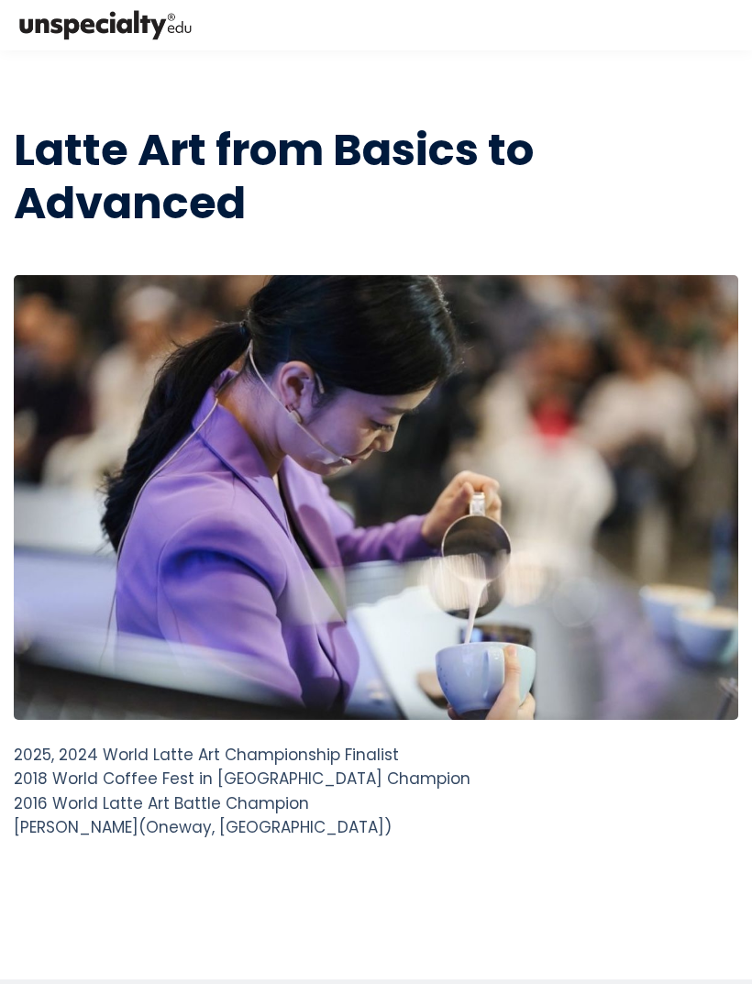
scroll to position [-5, 0]
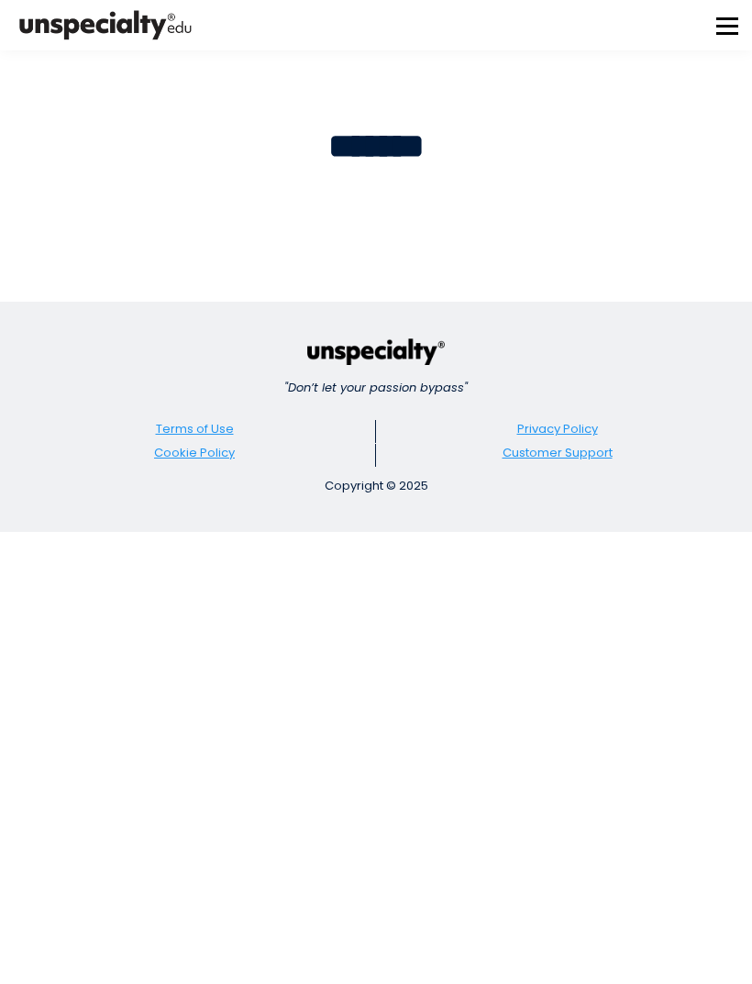
click at [411, 149] on h2 "*******" at bounding box center [376, 146] width 724 height 45
click at [715, 34] on div "Home About us Courses Community Tools My page 1" at bounding box center [376, 25] width 752 height 50
click at [401, 140] on h2 "*******" at bounding box center [376, 146] width 724 height 45
click at [127, 25] on img at bounding box center [105, 25] width 183 height 38
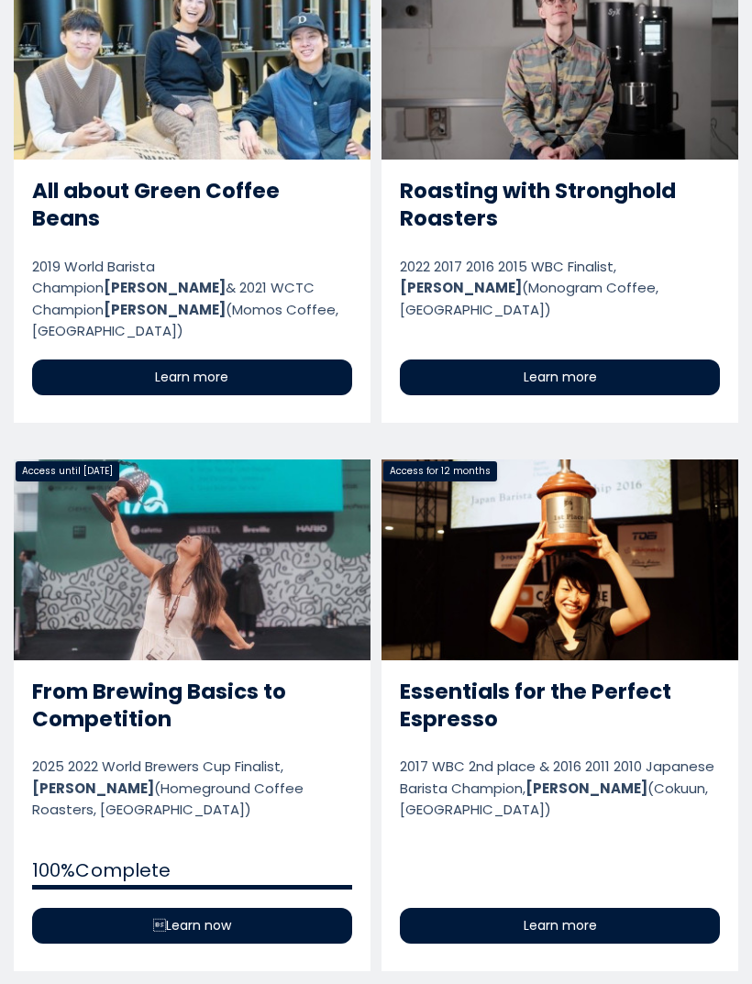
scroll to position [946, 0]
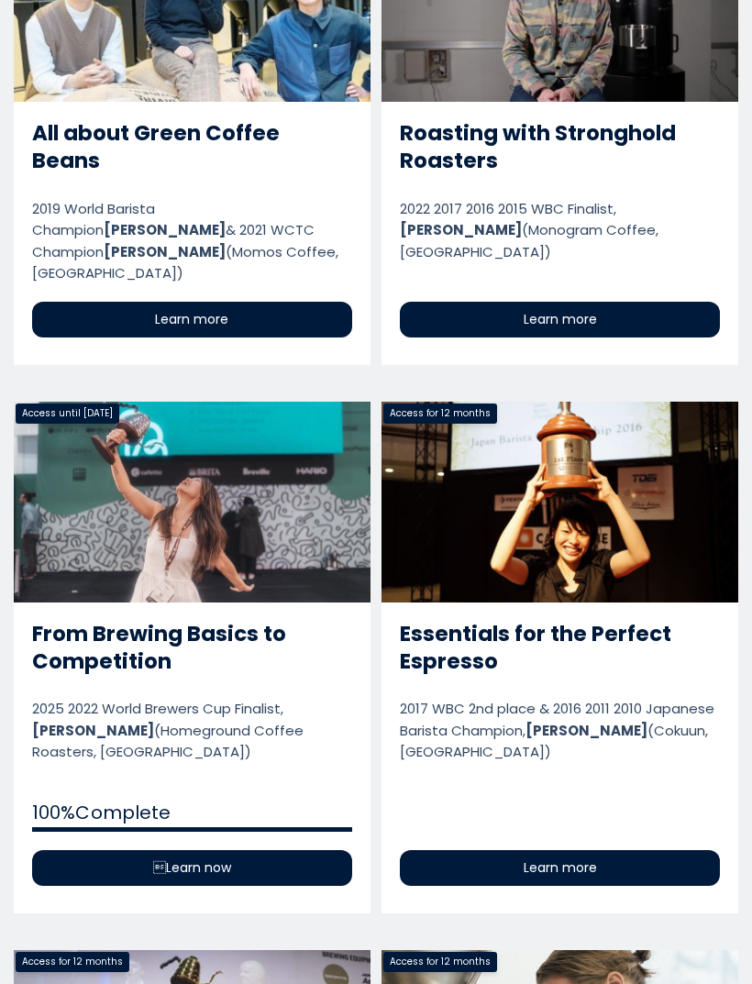
click at [116, 446] on link "From Brewing Basics to Competition" at bounding box center [192, 658] width 357 height 512
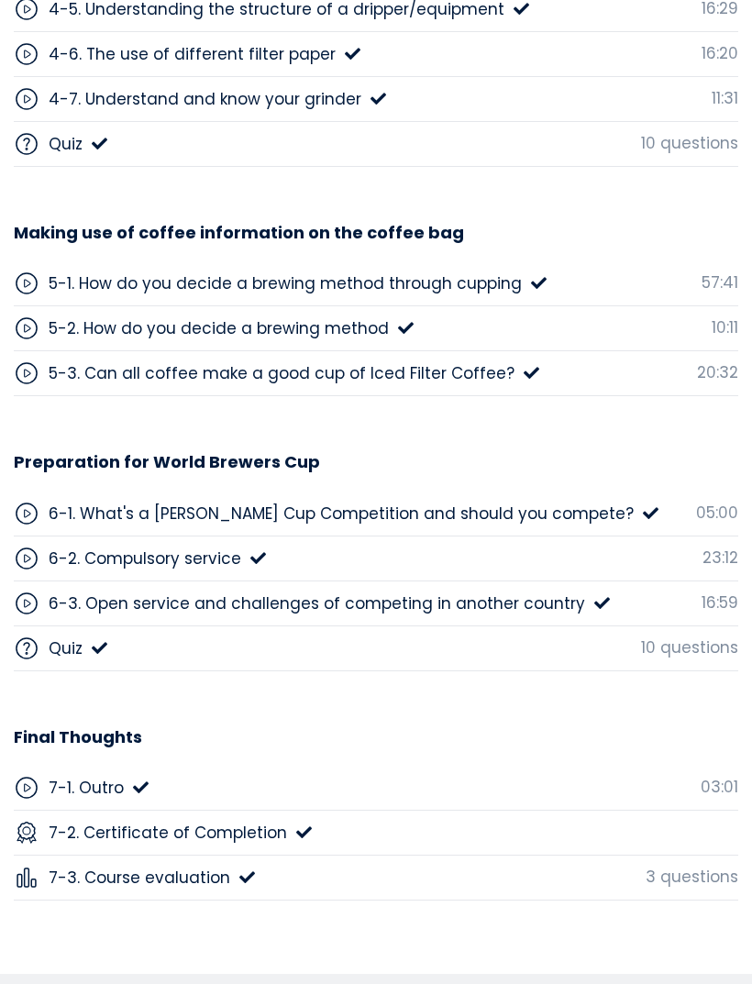
scroll to position [8819, 0]
click at [111, 545] on div "6-2. Compulsory service" at bounding box center [145, 557] width 193 height 24
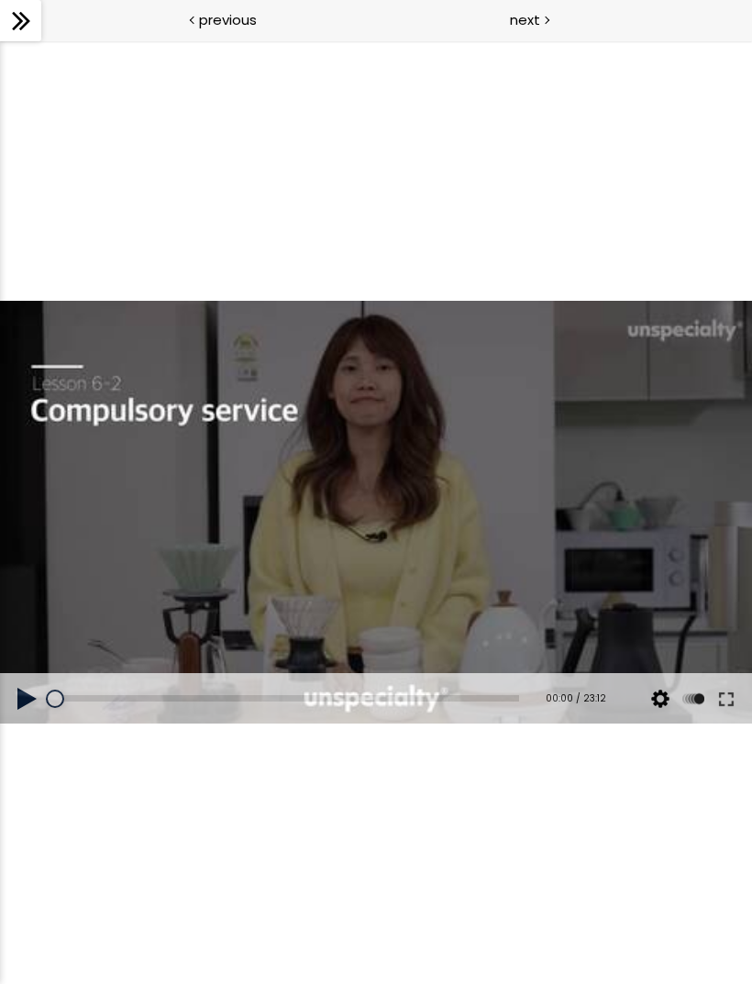
click at [31, 699] on button at bounding box center [27, 698] width 55 height 51
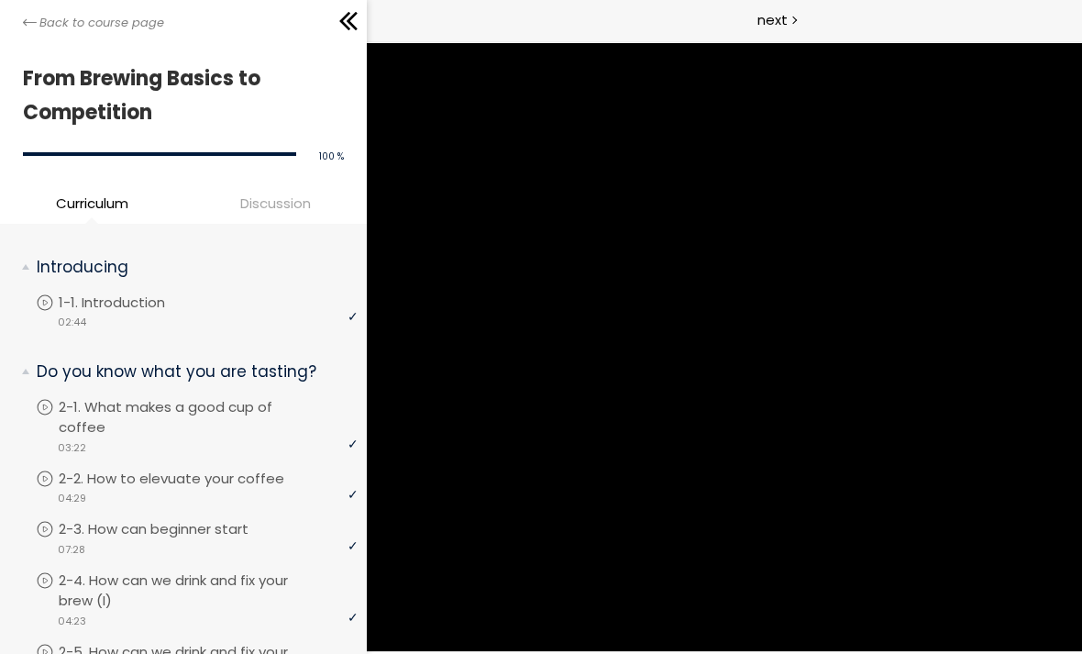
click at [31, 17] on icon at bounding box center [30, 23] width 14 height 14
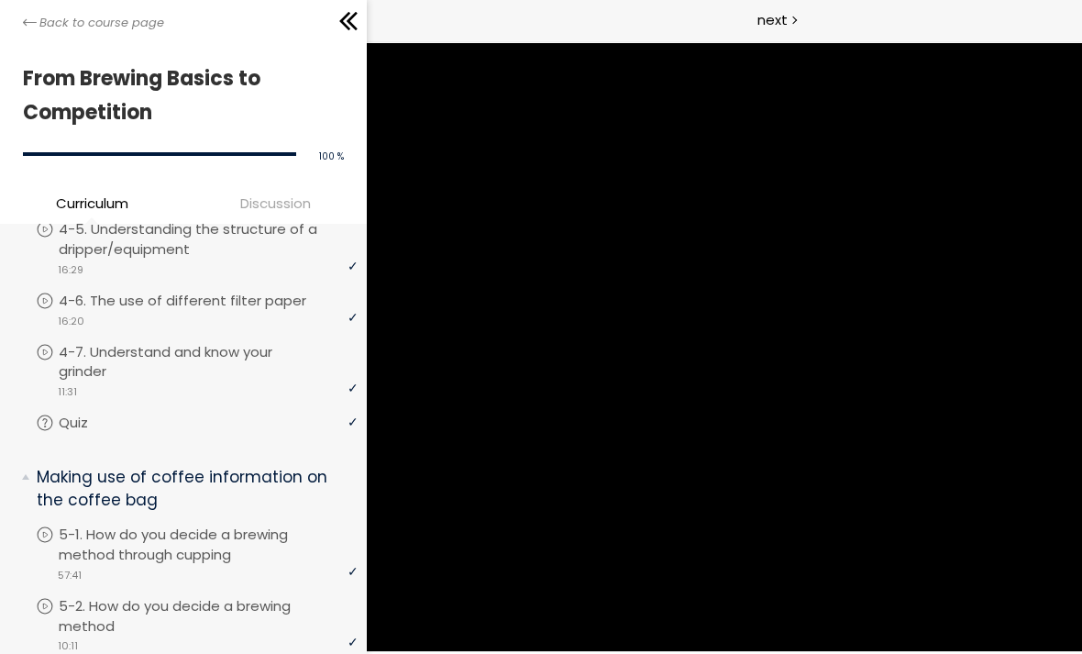
scroll to position [1585, 0]
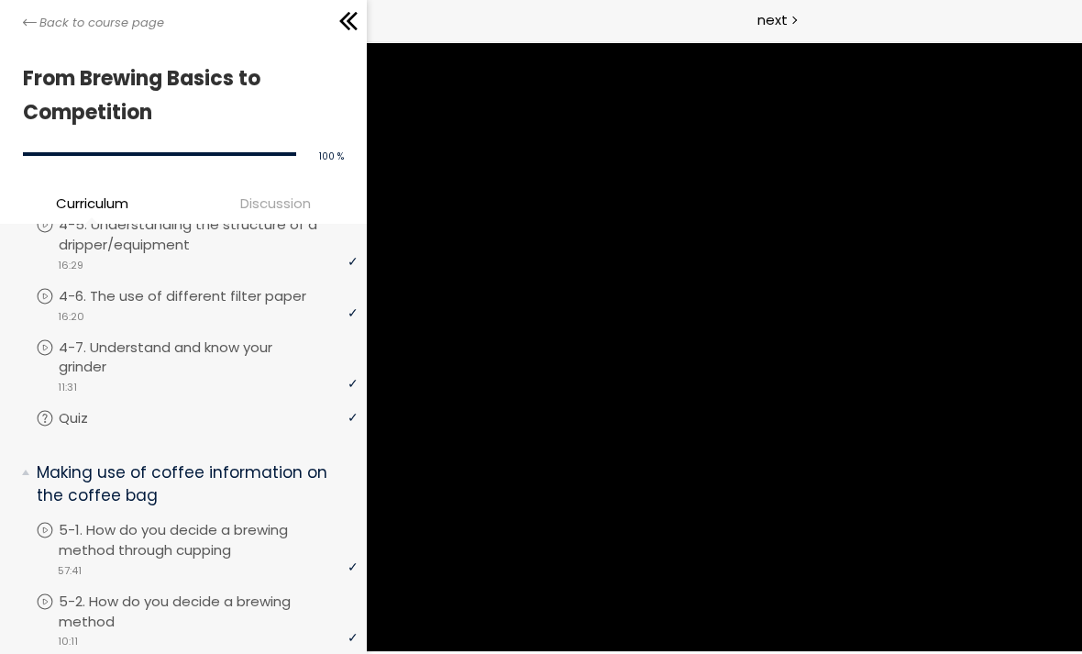
click at [79, 408] on p "Quiz" at bounding box center [92, 418] width 66 height 20
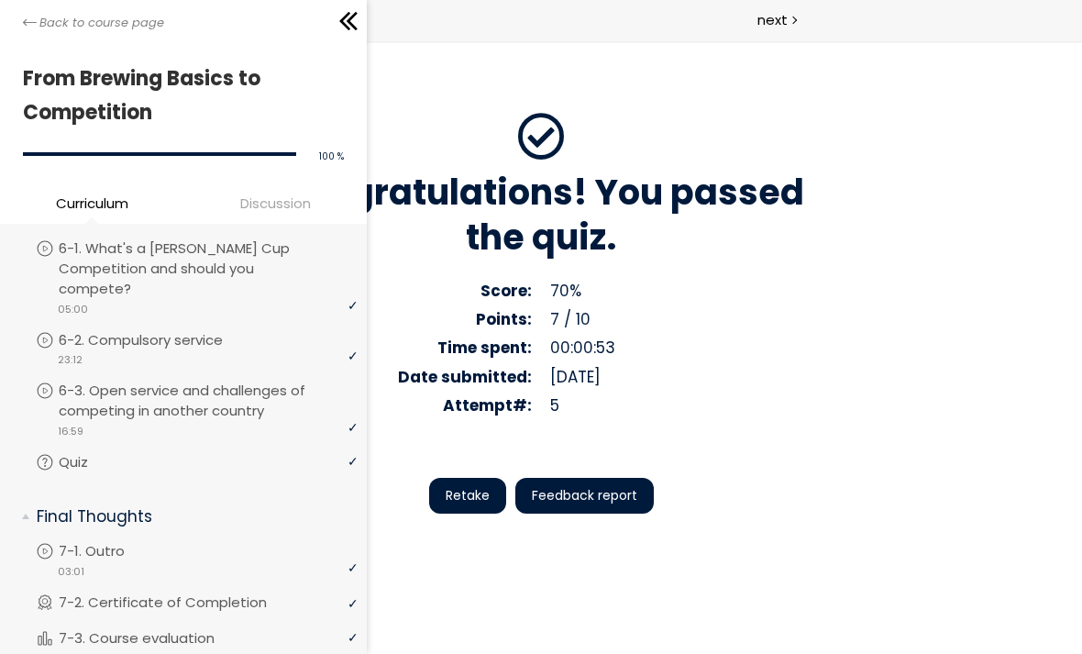
scroll to position [2132, 0]
click at [117, 331] on p "6-2. Compulsory service" at bounding box center [159, 341] width 201 height 20
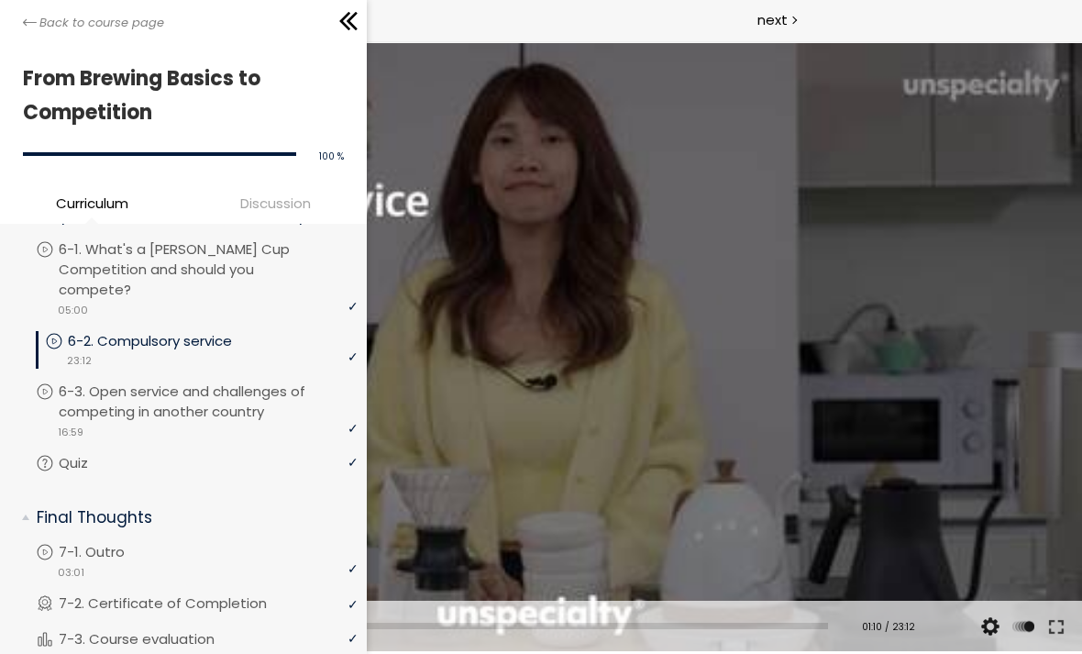
click at [751, 188] on div at bounding box center [541, 347] width 1082 height 609
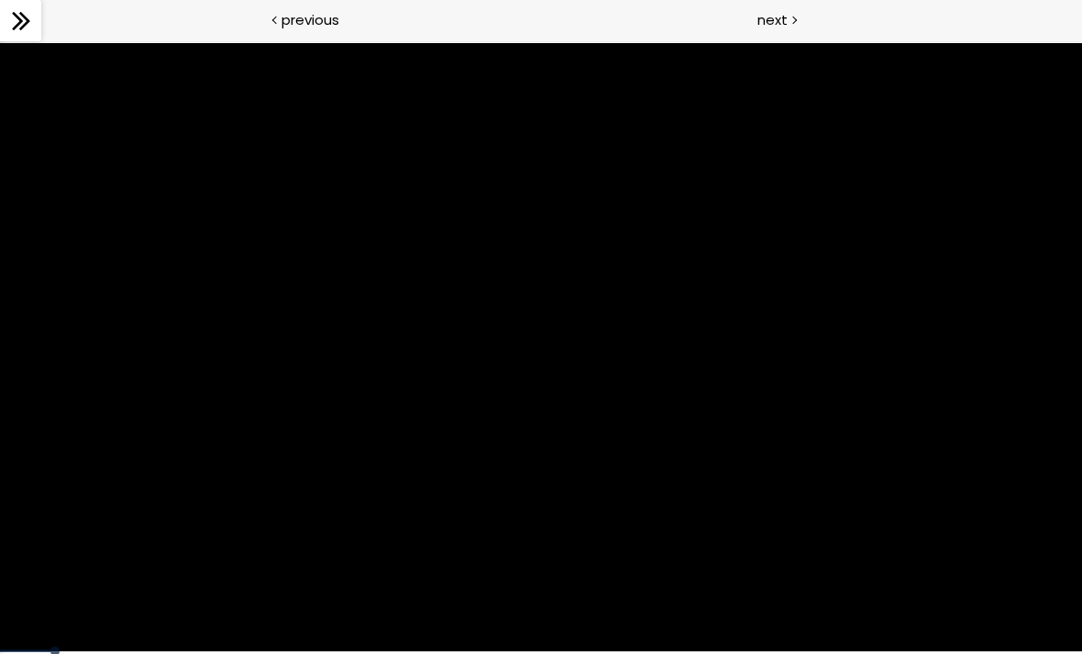
click at [121, 533] on div at bounding box center [541, 347] width 1082 height 609
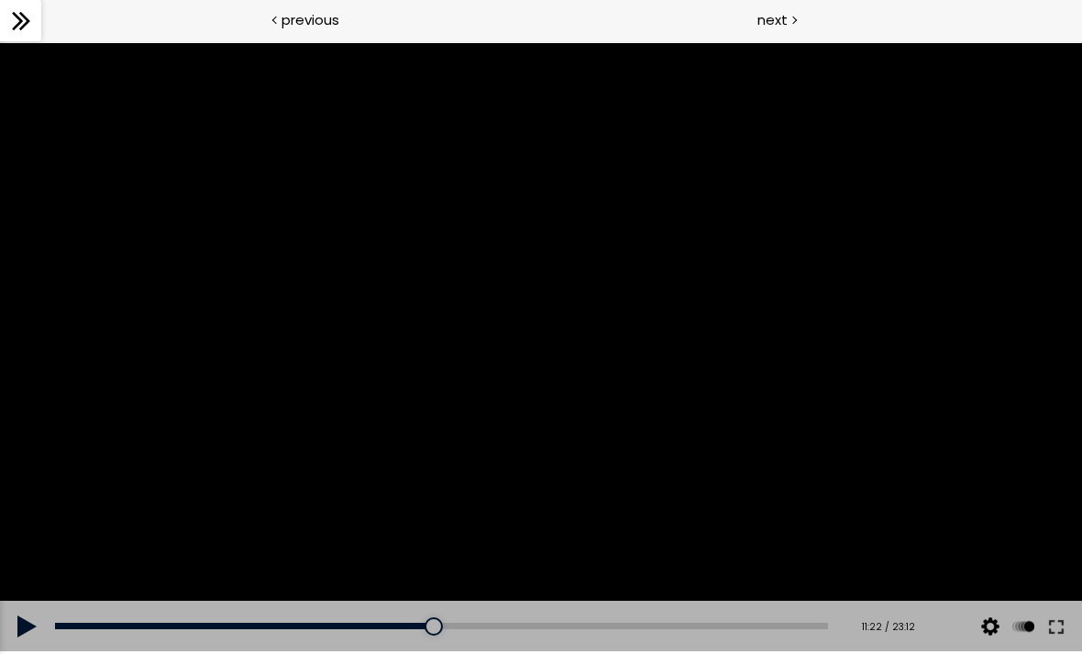
click at [24, 624] on button at bounding box center [27, 625] width 55 height 51
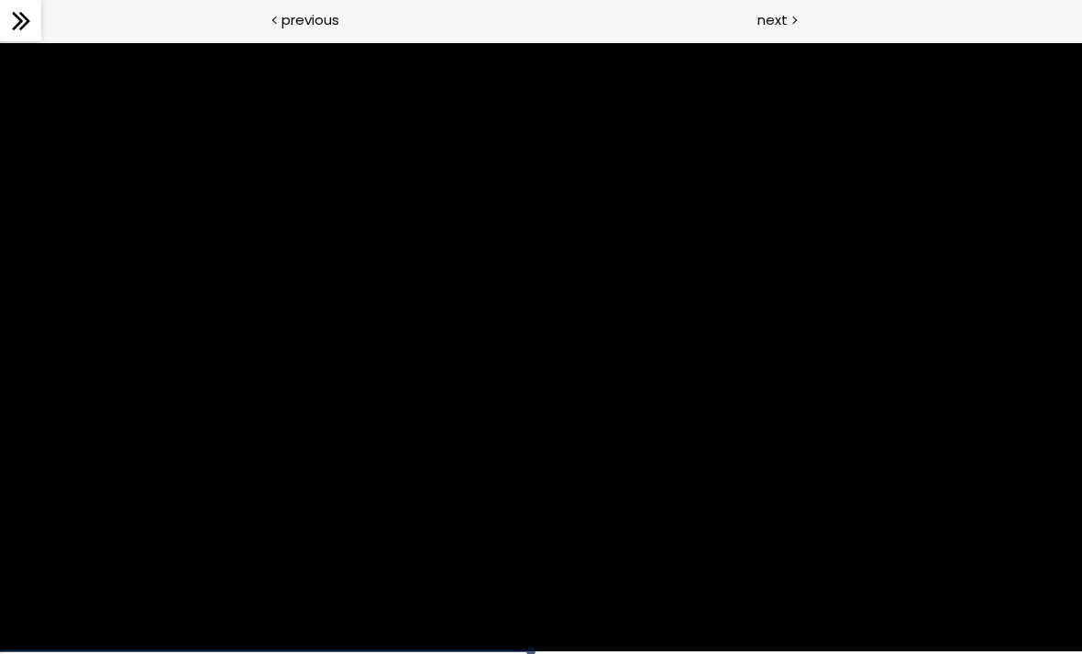
click at [751, 413] on div at bounding box center [541, 347] width 1082 height 609
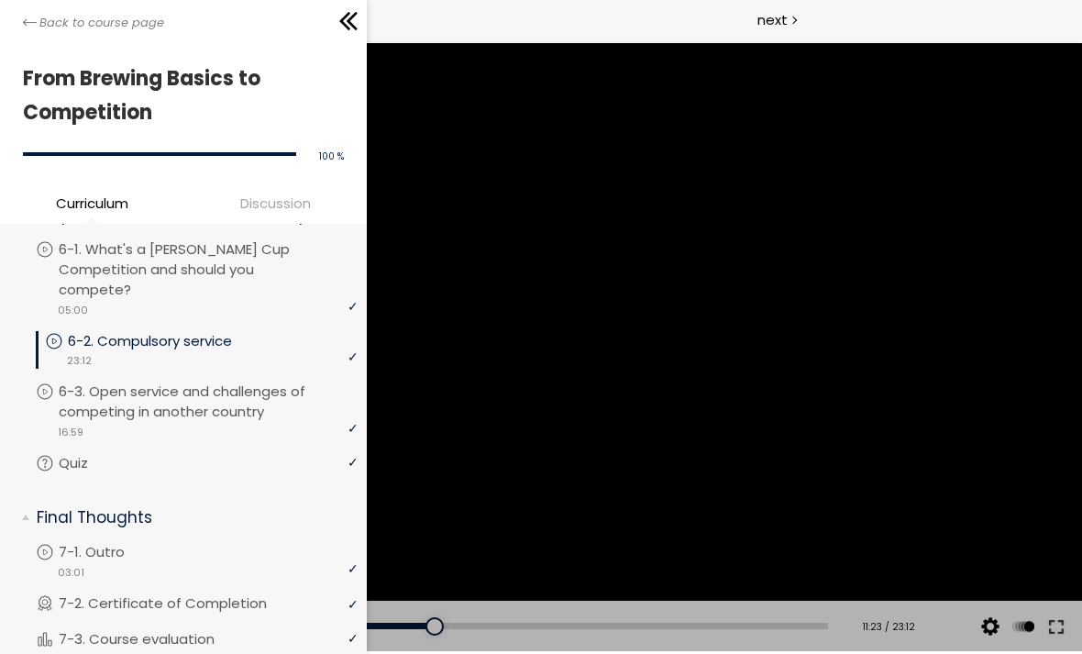
click at [29, 28] on icon at bounding box center [30, 23] width 14 height 14
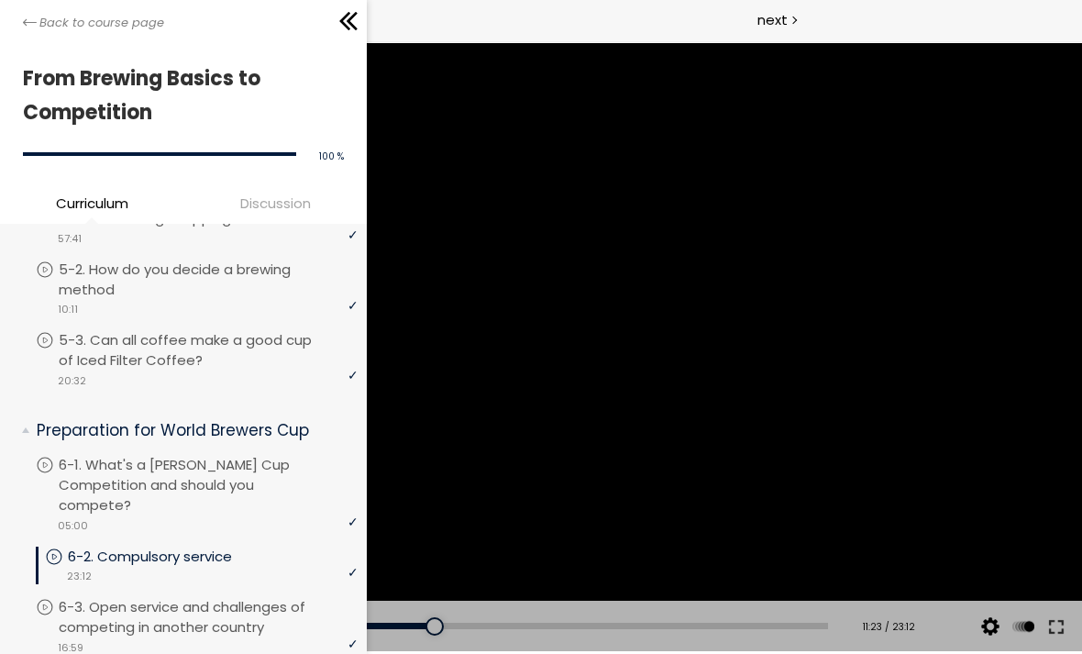
scroll to position [1886, 0]
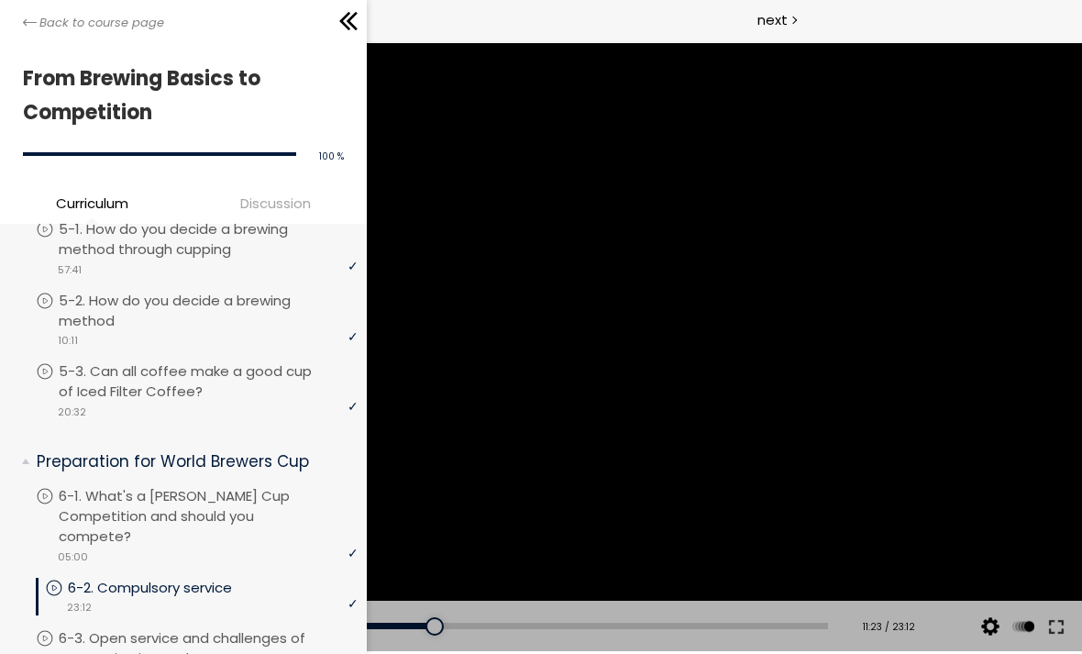
click at [275, 202] on span "Discussion" at bounding box center [275, 203] width 174 height 21
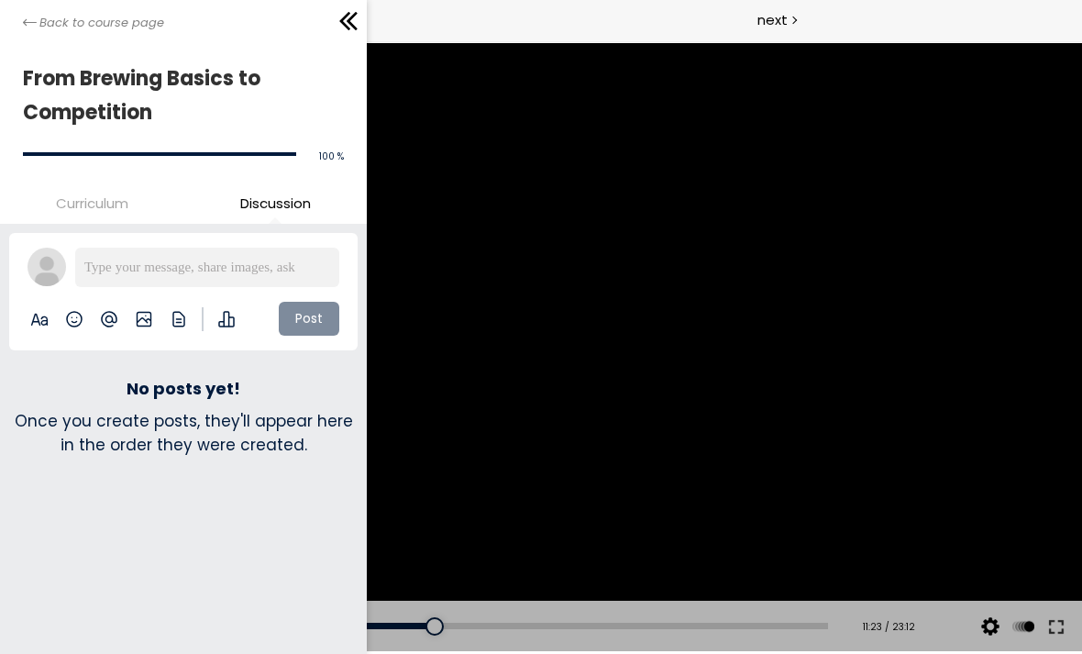
click at [114, 206] on span "Curriculum" at bounding box center [92, 203] width 72 height 21
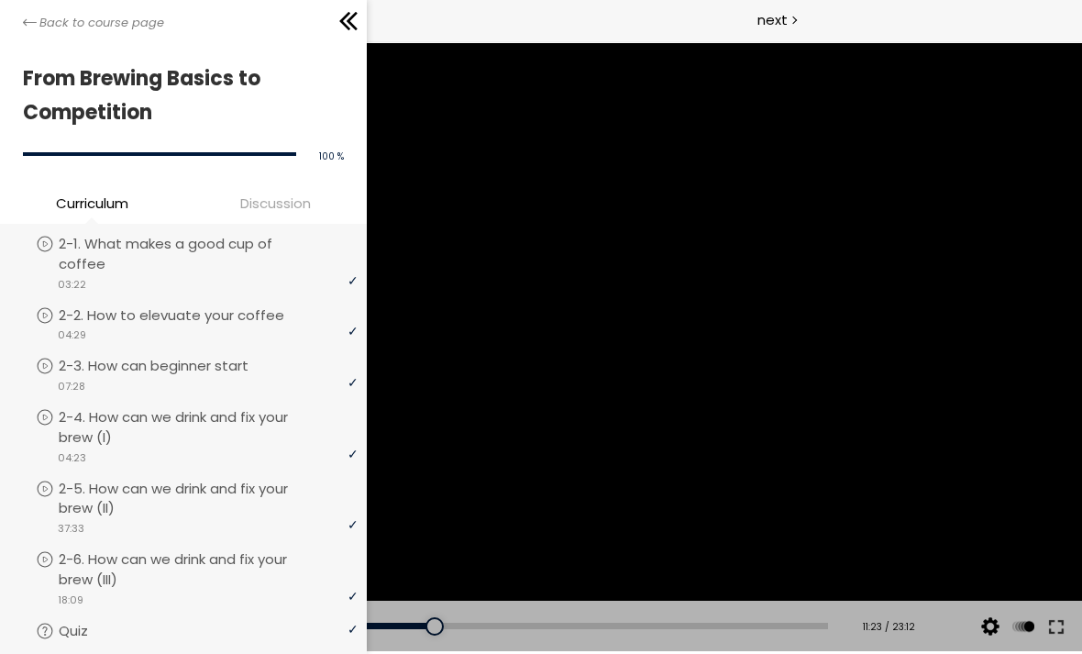
scroll to position [159, 0]
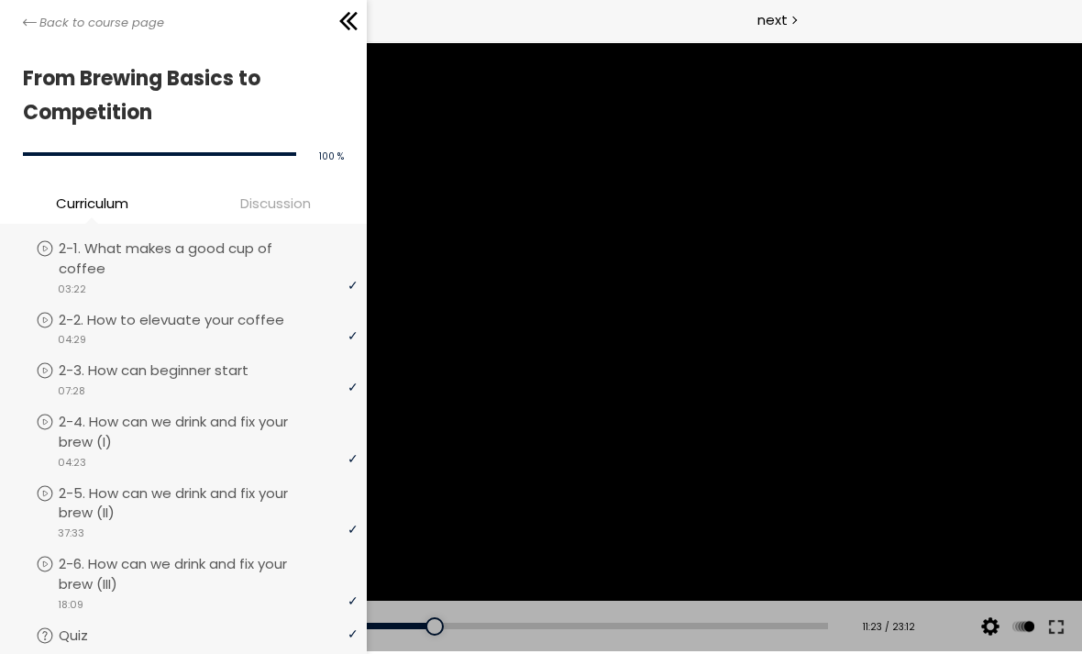
click at [204, 310] on p "2-2. How to elevuate your coffee" at bounding box center [190, 320] width 262 height 20
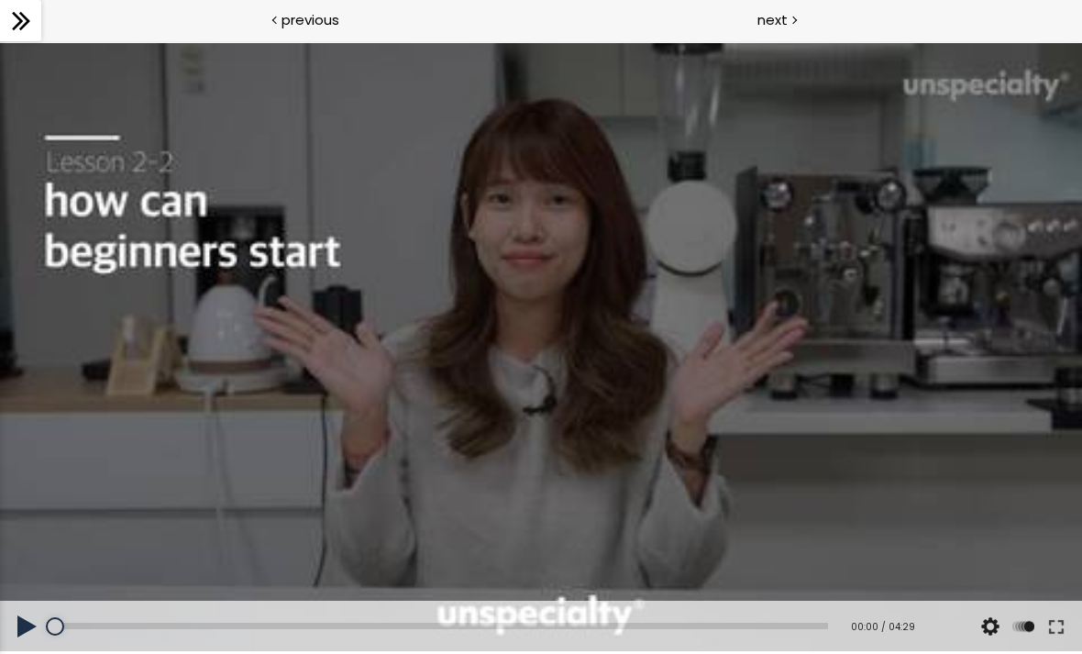
click at [751, 251] on div at bounding box center [541, 347] width 1082 height 609
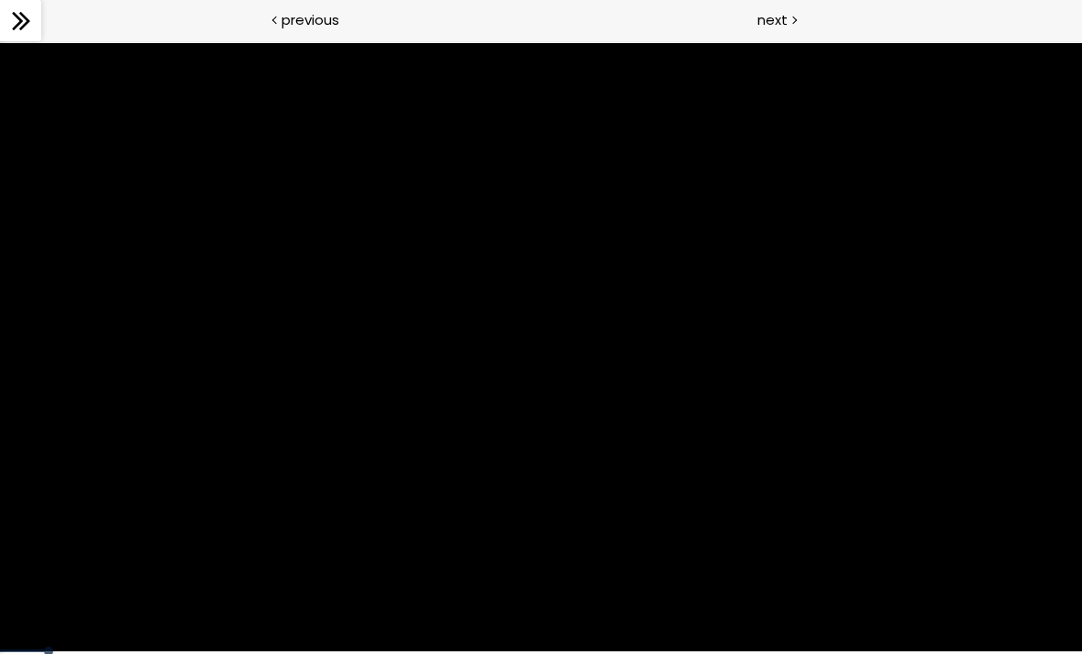
click at [751, 238] on div at bounding box center [541, 347] width 1082 height 609
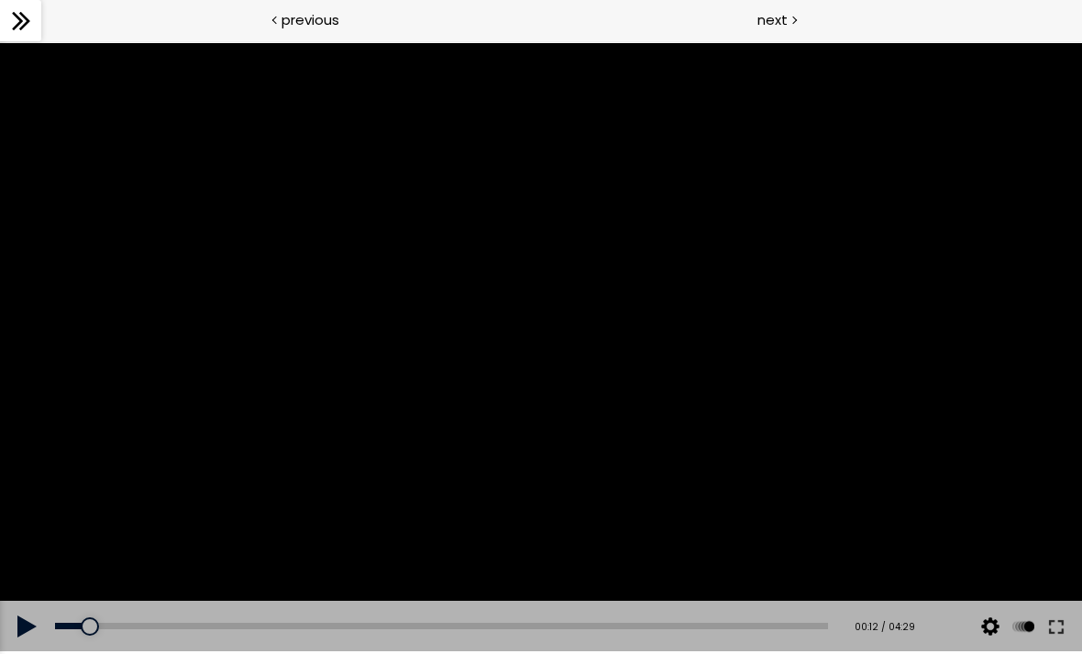
click at [21, 621] on button at bounding box center [27, 625] width 55 height 51
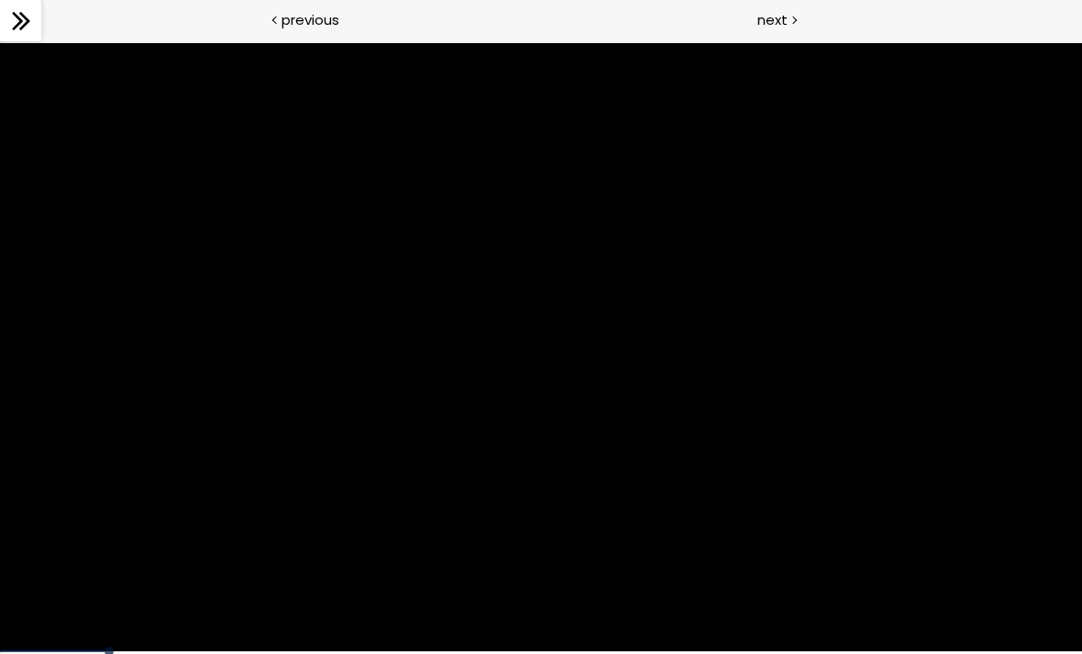
click at [751, 322] on div at bounding box center [541, 347] width 1082 height 609
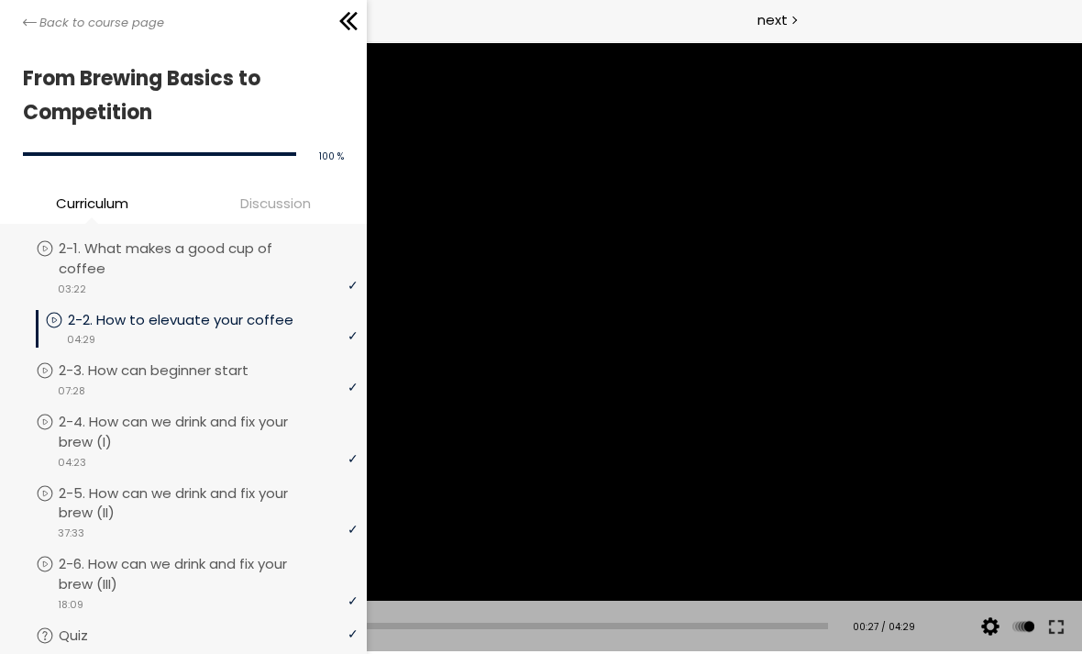
click at [33, 19] on icon at bounding box center [30, 23] width 14 height 14
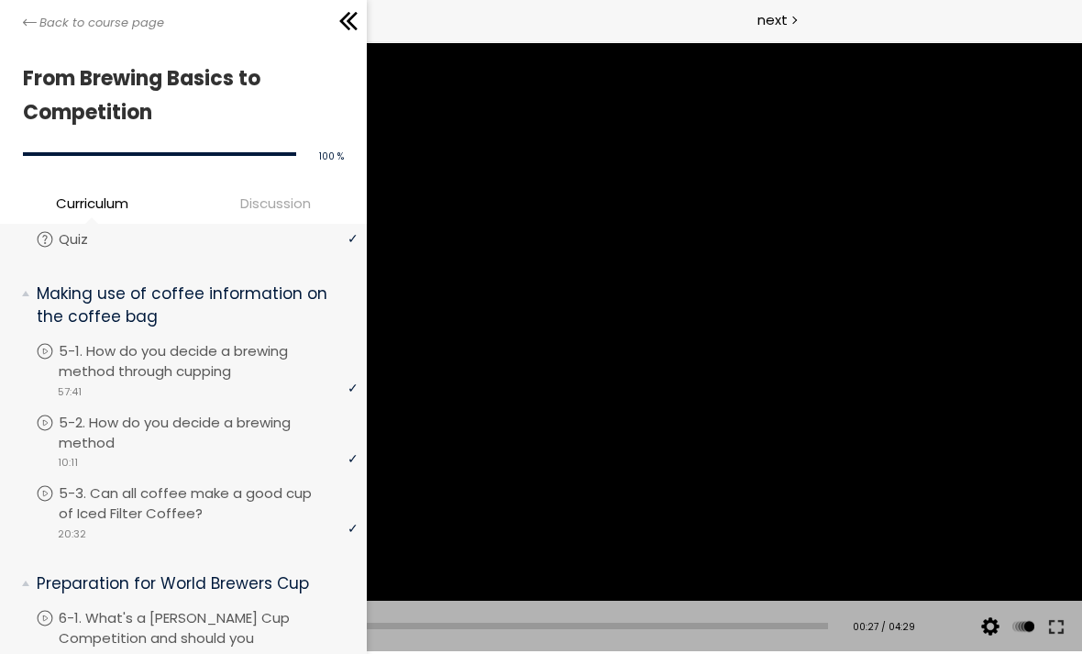
scroll to position [1765, 0]
click at [101, 412] on p "5-2. How do you decide a brewing method" at bounding box center [208, 432] width 299 height 40
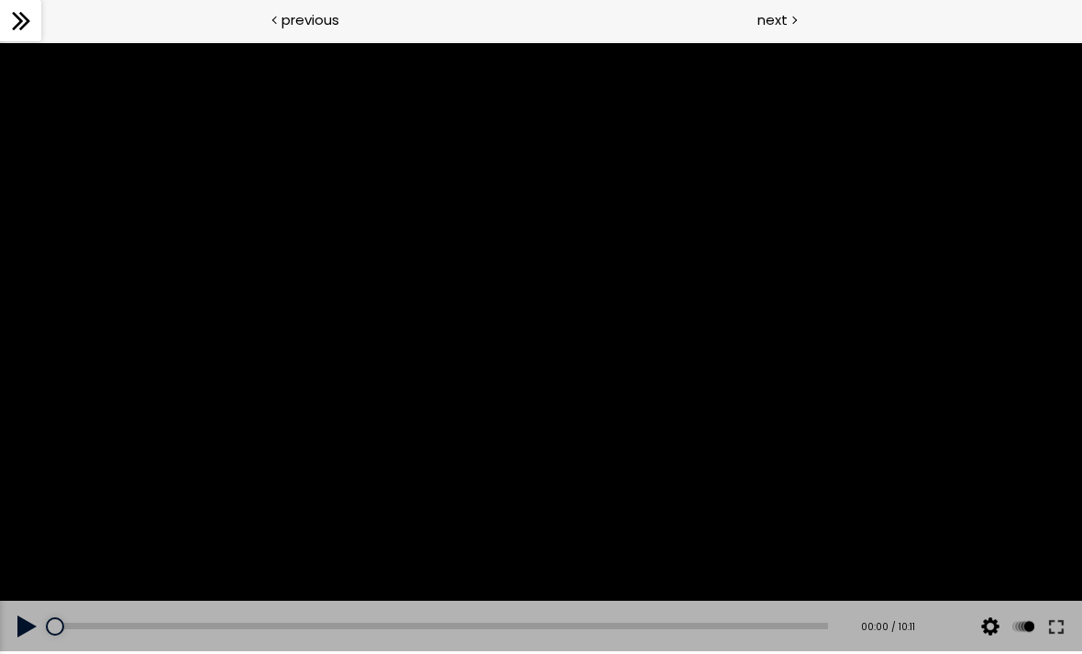
click at [751, 331] on div at bounding box center [541, 347] width 1082 height 609
